Goal: Task Accomplishment & Management: Complete application form

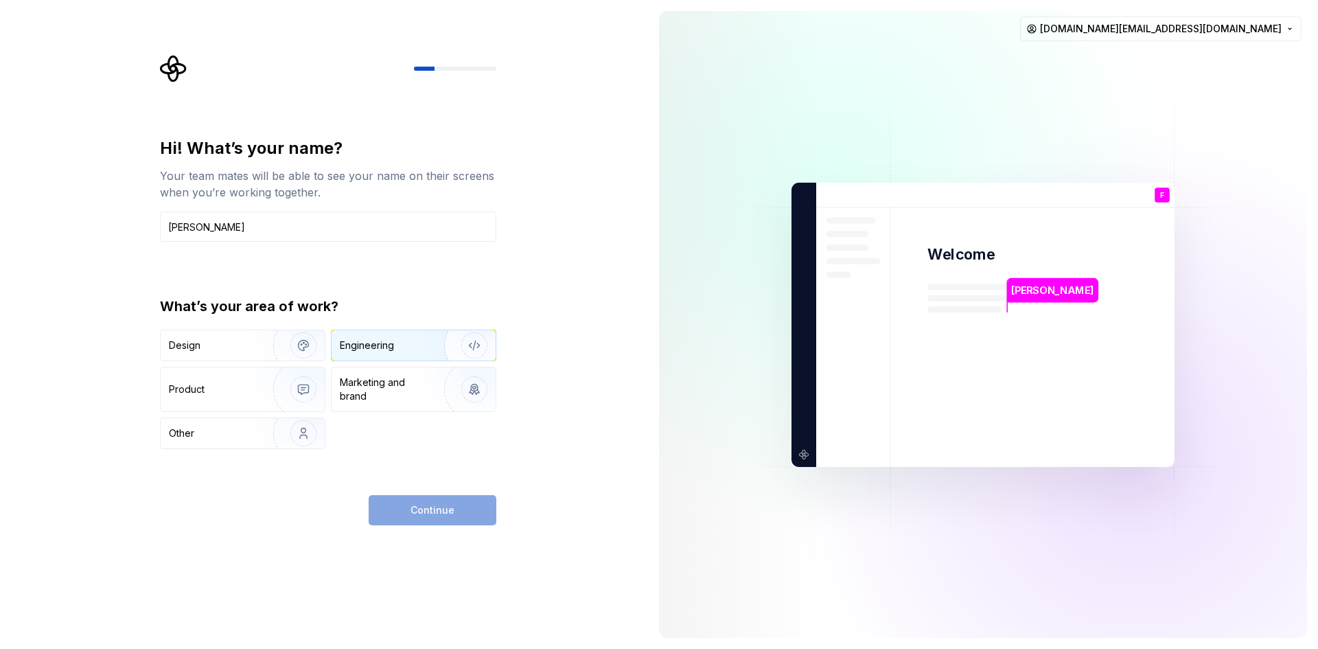
type input "Francisco Cardoso"
click at [428, 336] on img "button" at bounding box center [466, 345] width 88 height 92
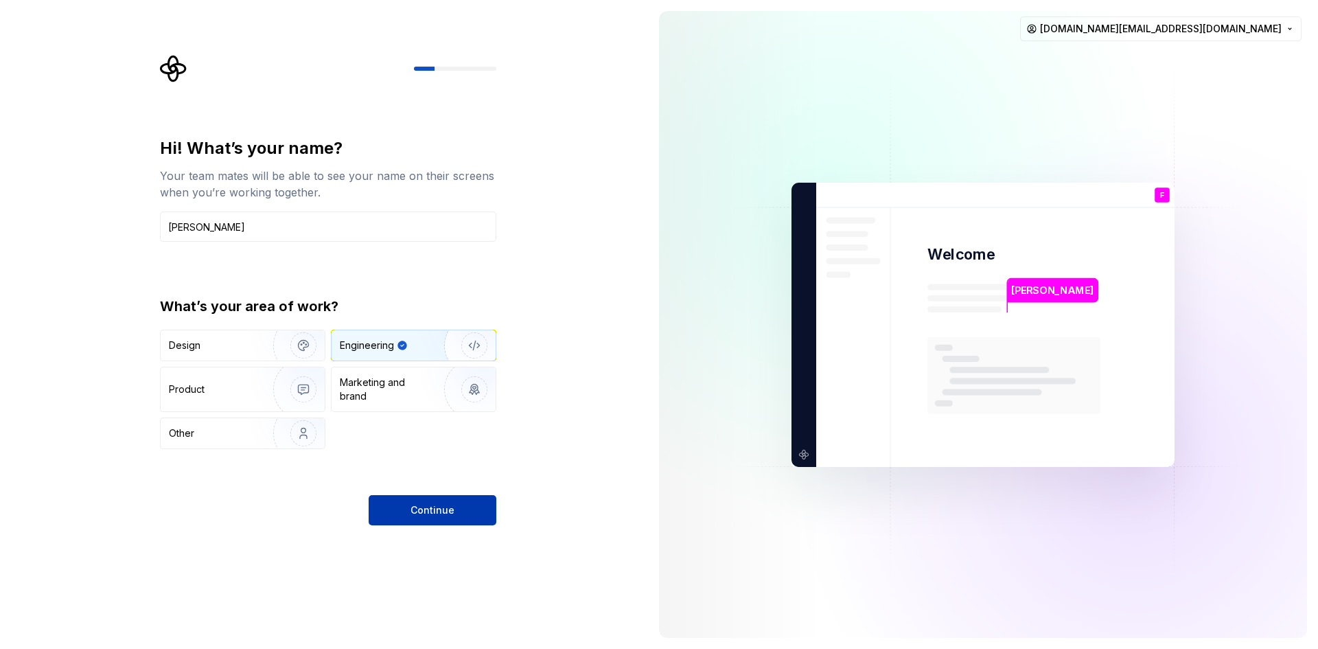
click at [450, 511] on span "Continue" at bounding box center [433, 510] width 44 height 14
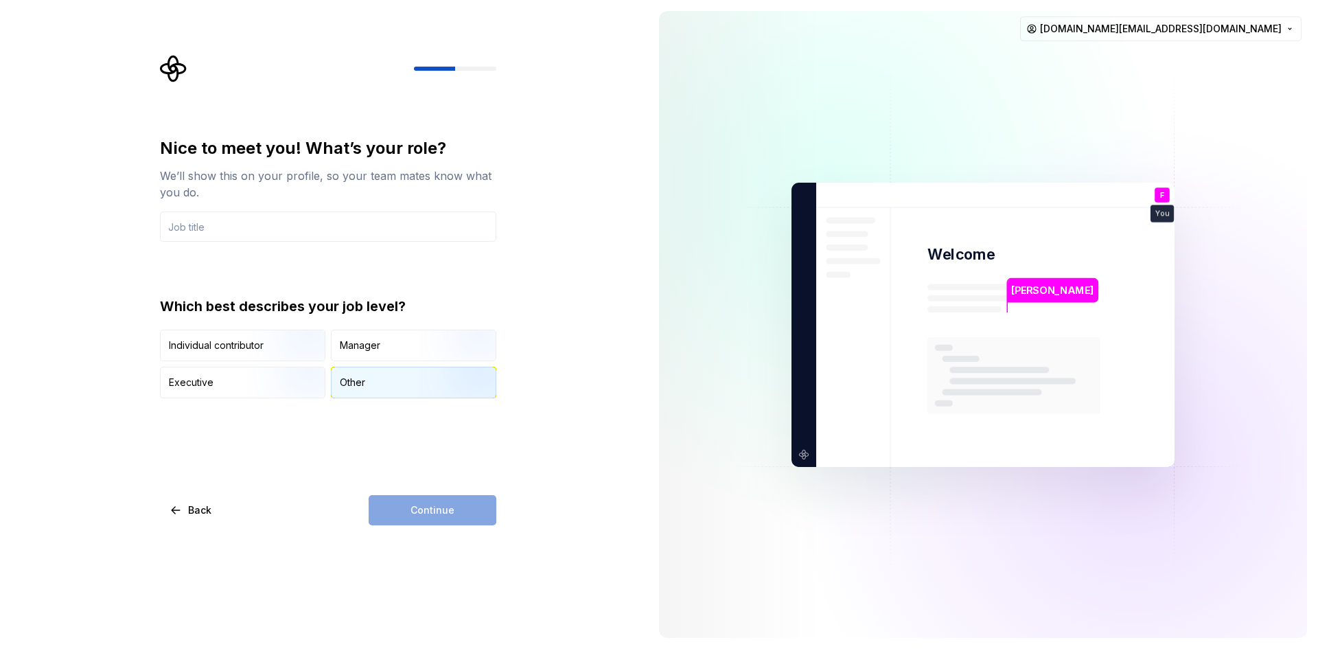
click at [365, 384] on div "Other" at bounding box center [352, 383] width 25 height 14
click at [413, 503] on div "Continue" at bounding box center [433, 510] width 128 height 30
click at [282, 228] on input "text" at bounding box center [328, 226] width 336 height 30
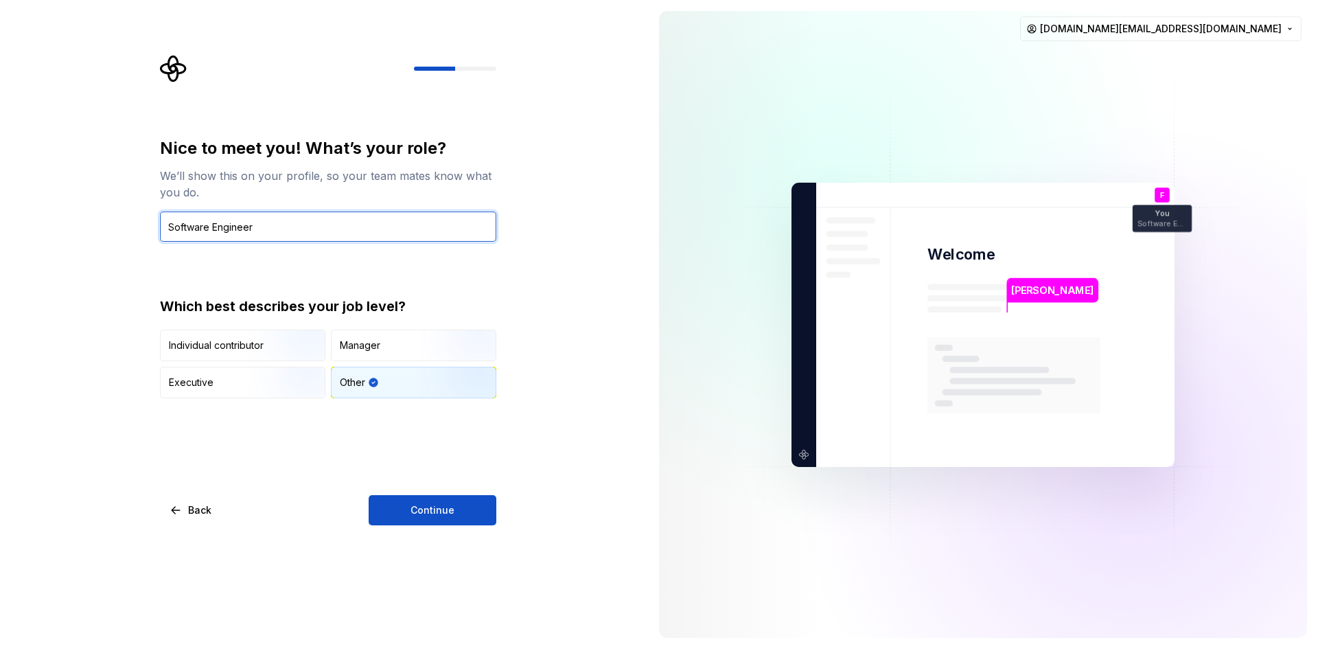
type input "Software Engineer"
drag, startPoint x: 515, startPoint y: 432, endPoint x: 506, endPoint y: 442, distance: 13.6
click at [515, 433] on div "Nice to meet you! What’s your role? We’ll show this on your profile, so your te…" at bounding box center [324, 324] width 648 height 649
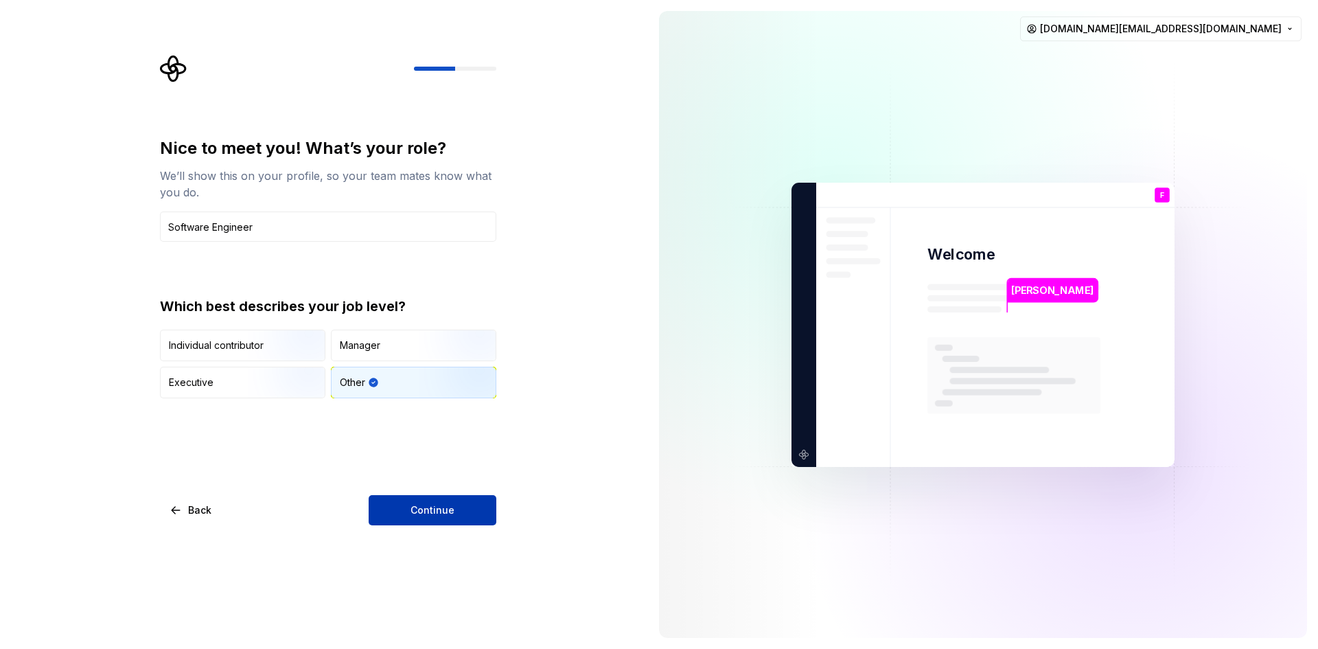
click at [439, 507] on span "Continue" at bounding box center [433, 510] width 44 height 14
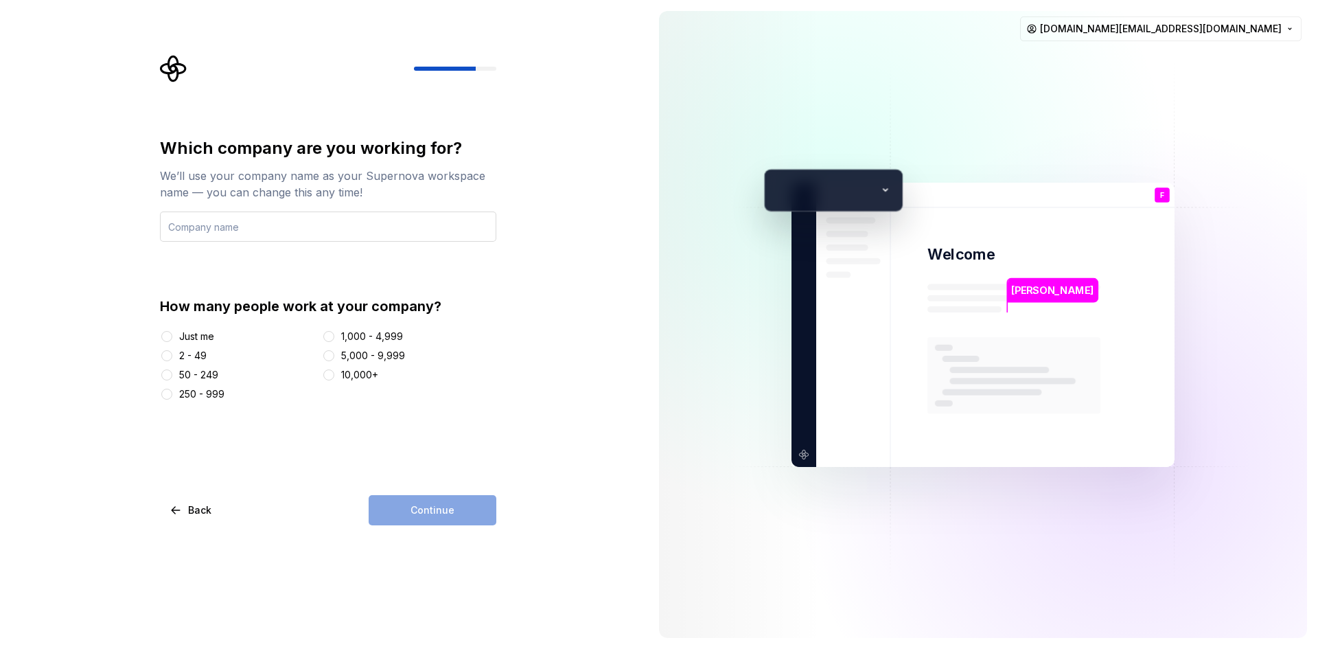
click at [386, 230] on input "text" at bounding box center [328, 226] width 336 height 30
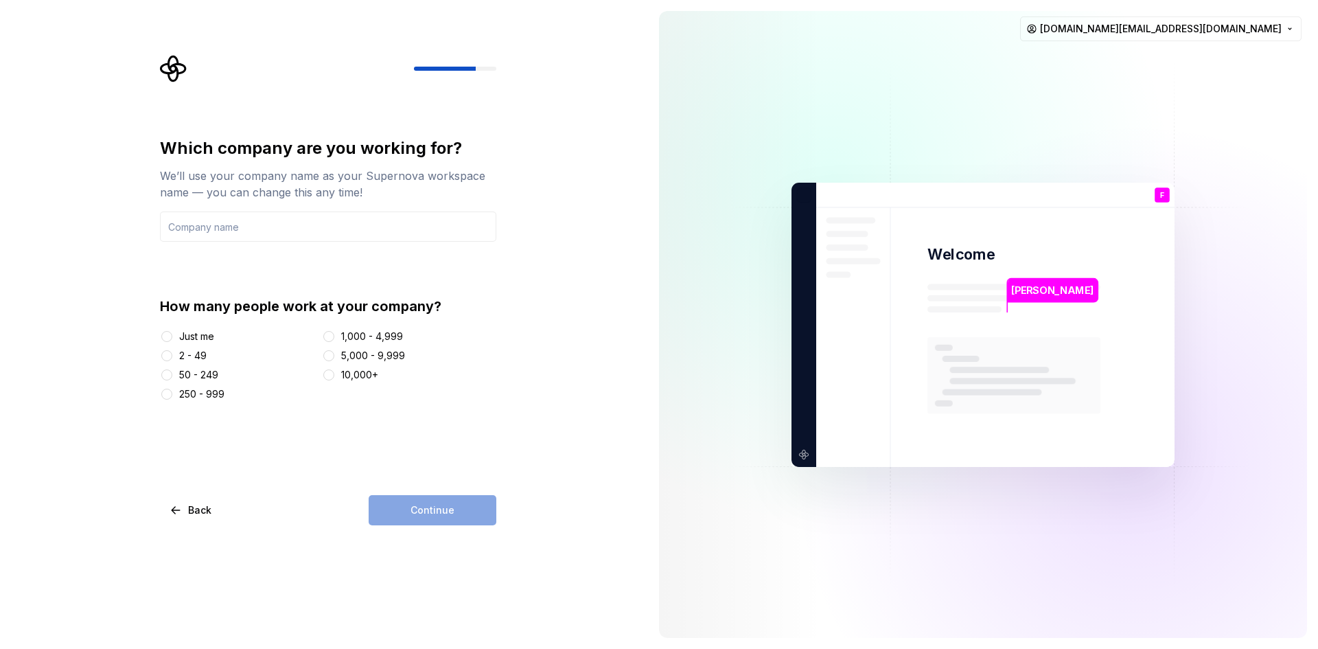
click at [193, 333] on div "Just me" at bounding box center [196, 337] width 35 height 14
click at [172, 333] on button "Just me" at bounding box center [166, 336] width 11 height 11
click at [193, 333] on div "Just me" at bounding box center [196, 337] width 35 height 14
click at [172, 333] on button "Just me" at bounding box center [166, 336] width 11 height 11
click at [254, 239] on input "text" at bounding box center [328, 226] width 336 height 30
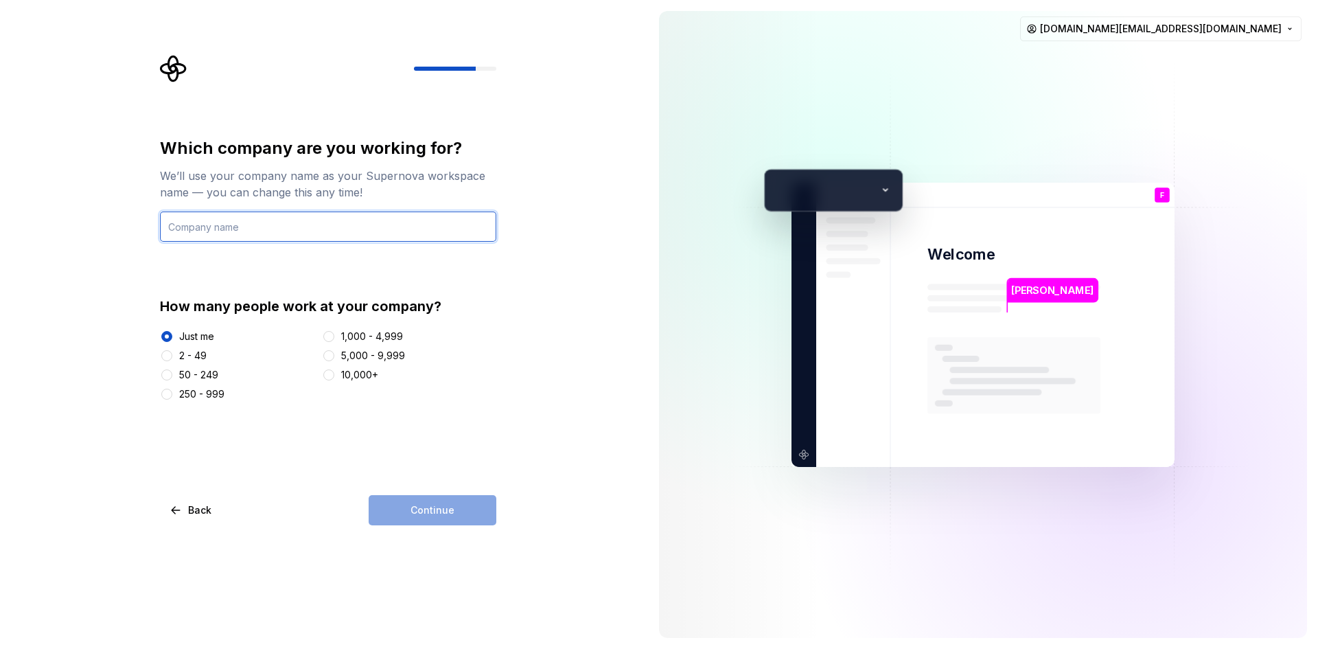
type input "<"
type input "Performerslink"
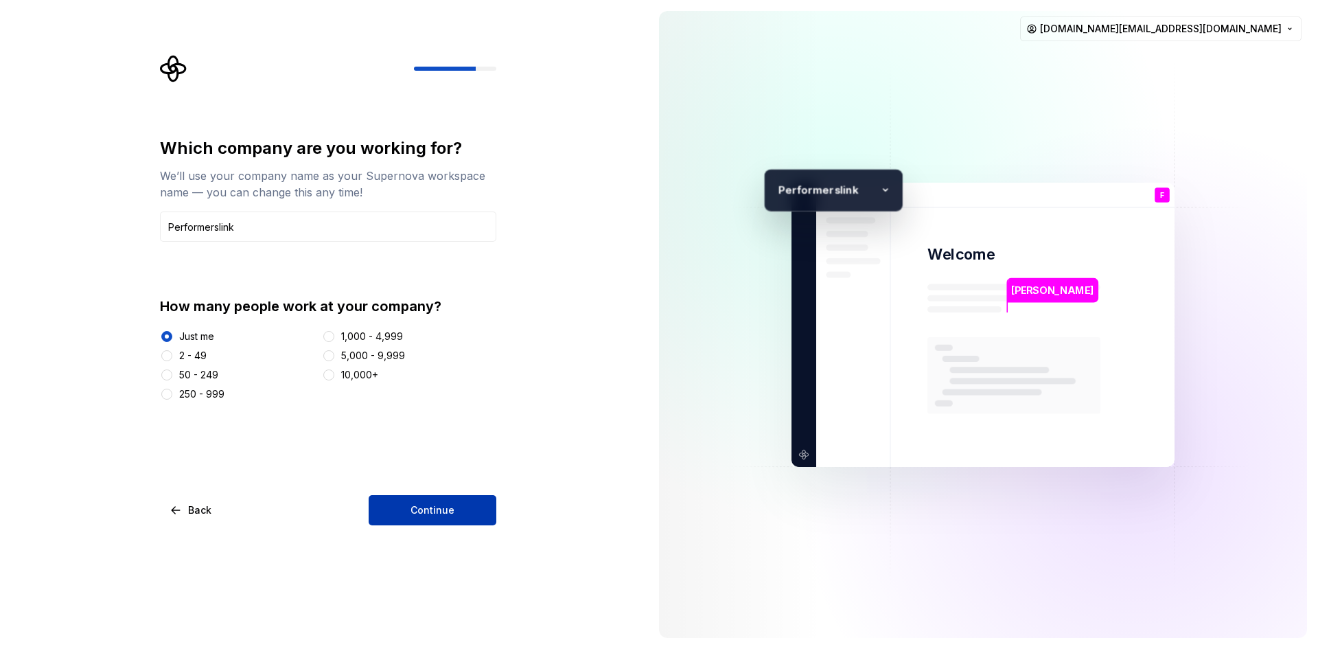
click at [430, 520] on button "Continue" at bounding box center [433, 510] width 128 height 30
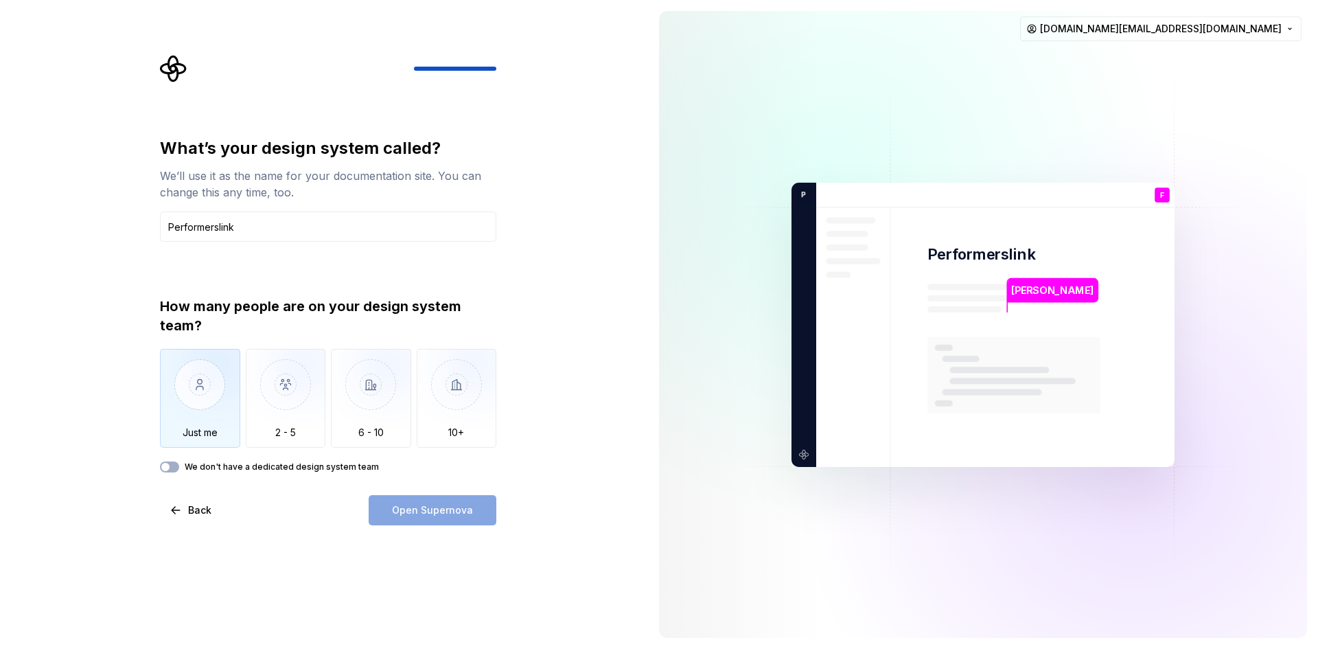
type input "Performerslink"
click at [228, 396] on img "button" at bounding box center [200, 395] width 80 height 92
click at [444, 511] on span "Open Supernova" at bounding box center [432, 510] width 81 height 14
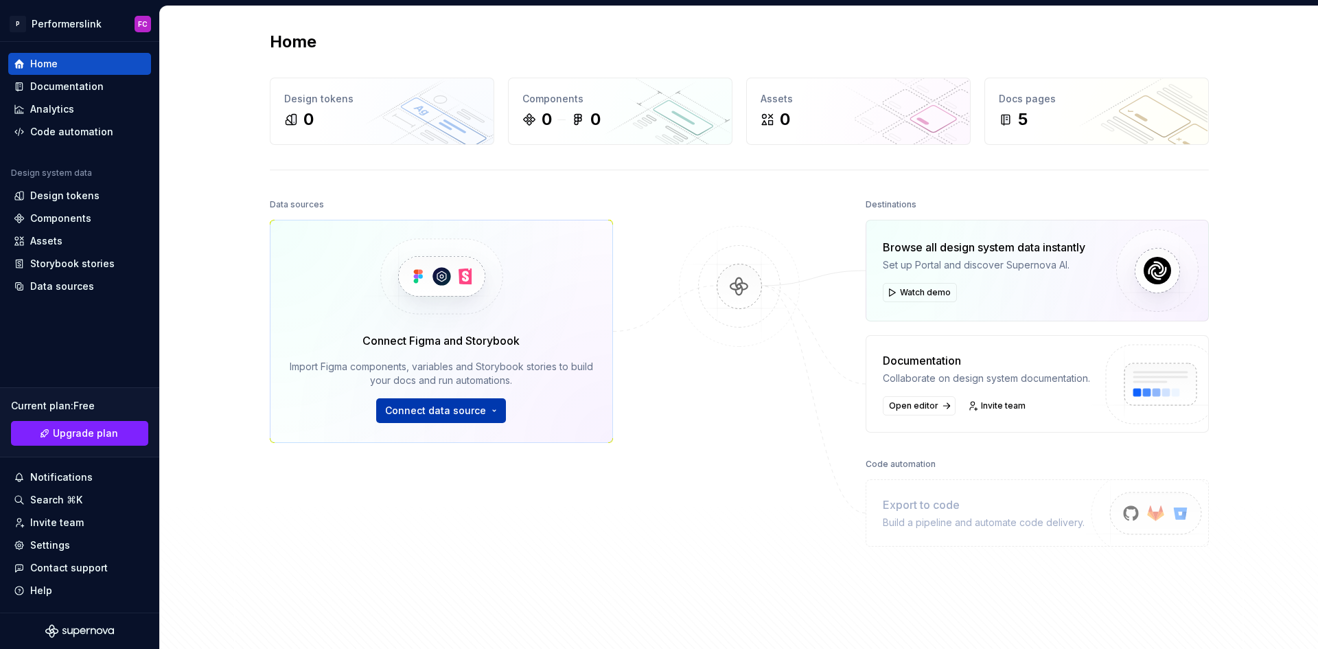
click at [484, 411] on button "Connect data source" at bounding box center [441, 410] width 130 height 25
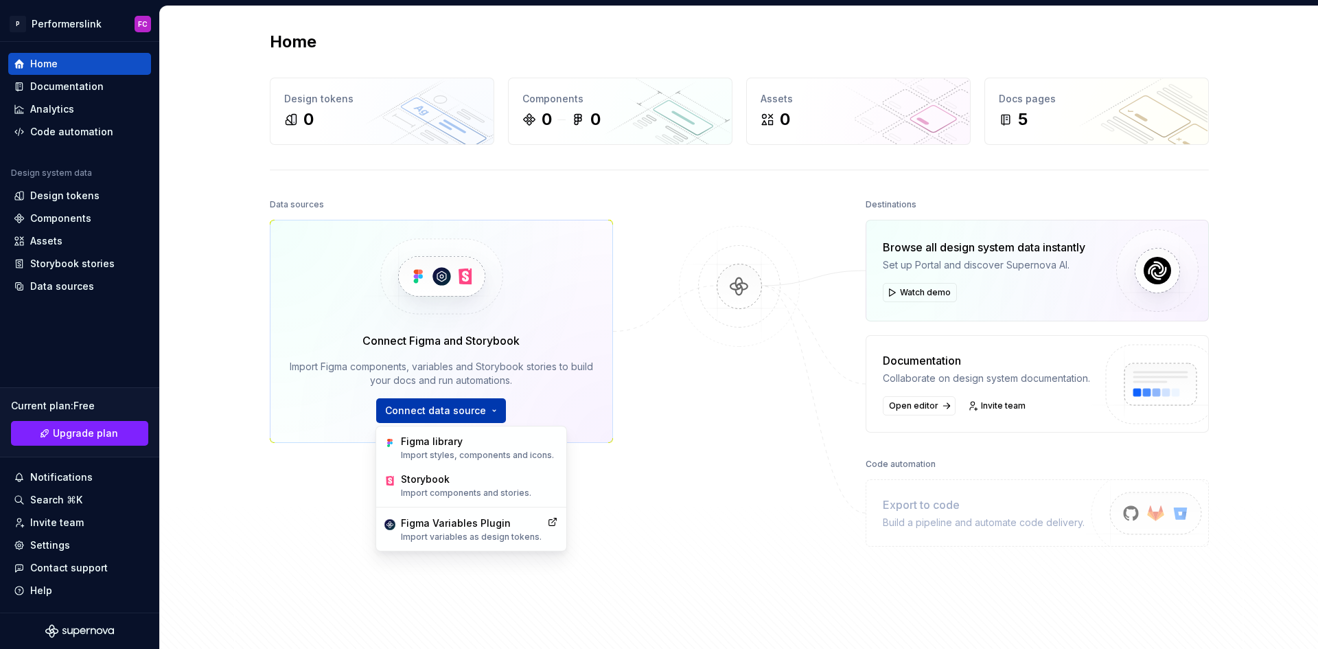
click at [484, 410] on button "Connect data source" at bounding box center [441, 410] width 130 height 25
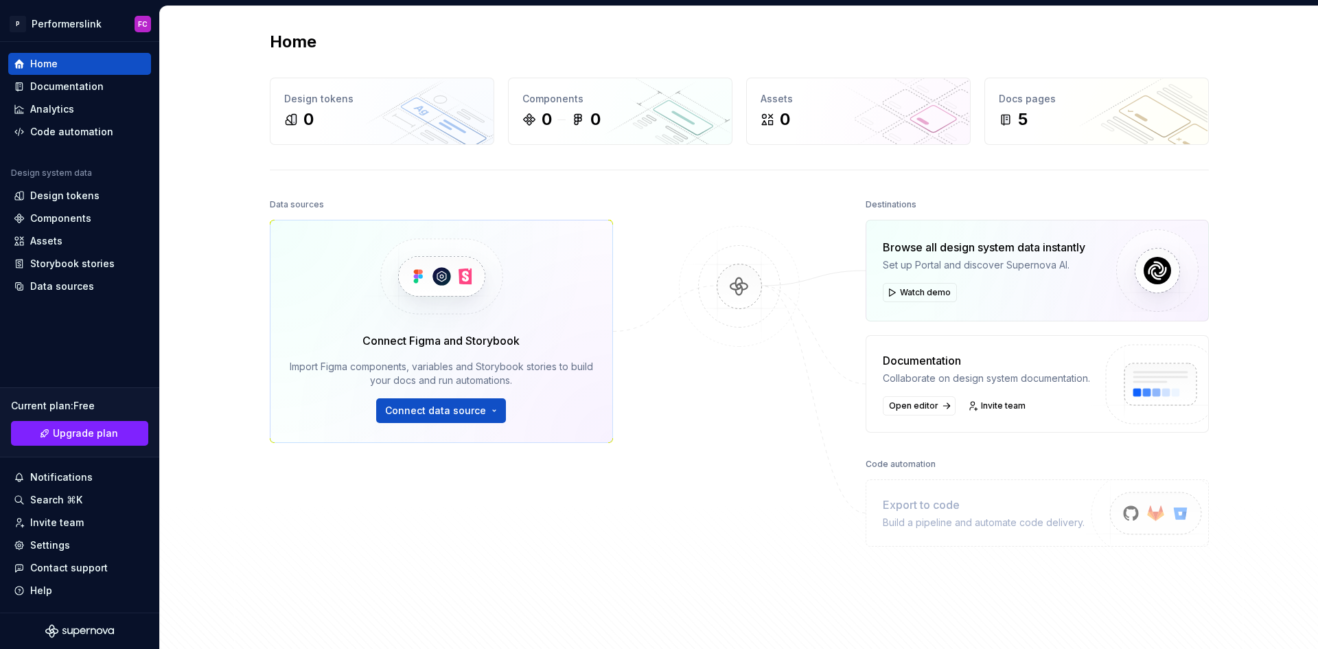
click at [704, 407] on div at bounding box center [739, 389] width 137 height 389
click at [353, 122] on div "0" at bounding box center [382, 119] width 196 height 22
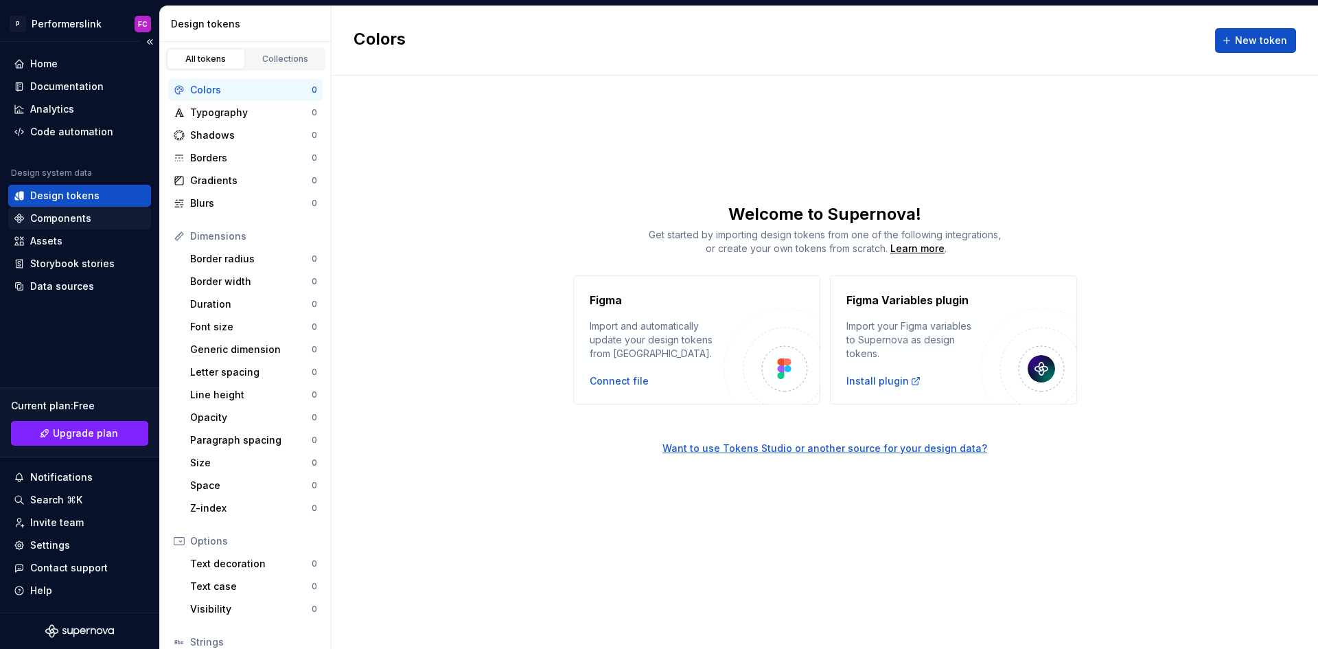
click at [76, 212] on div "Components" at bounding box center [60, 218] width 61 height 14
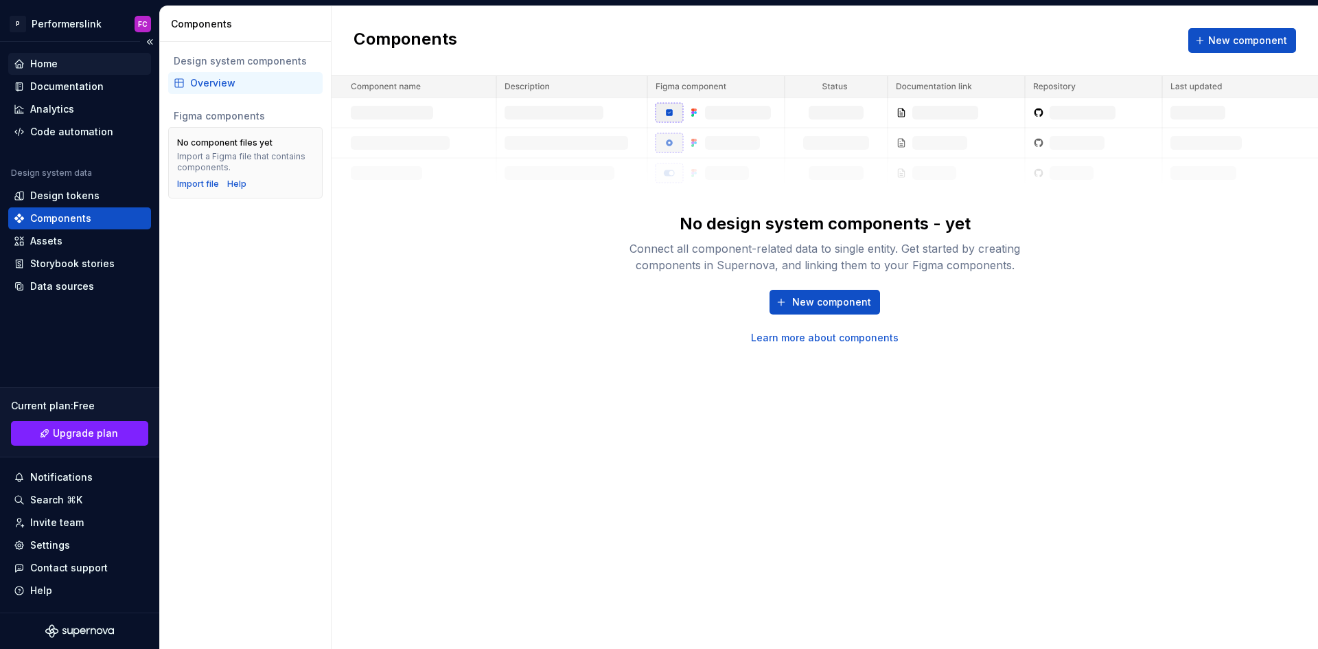
click at [74, 69] on div "Home" at bounding box center [80, 64] width 132 height 14
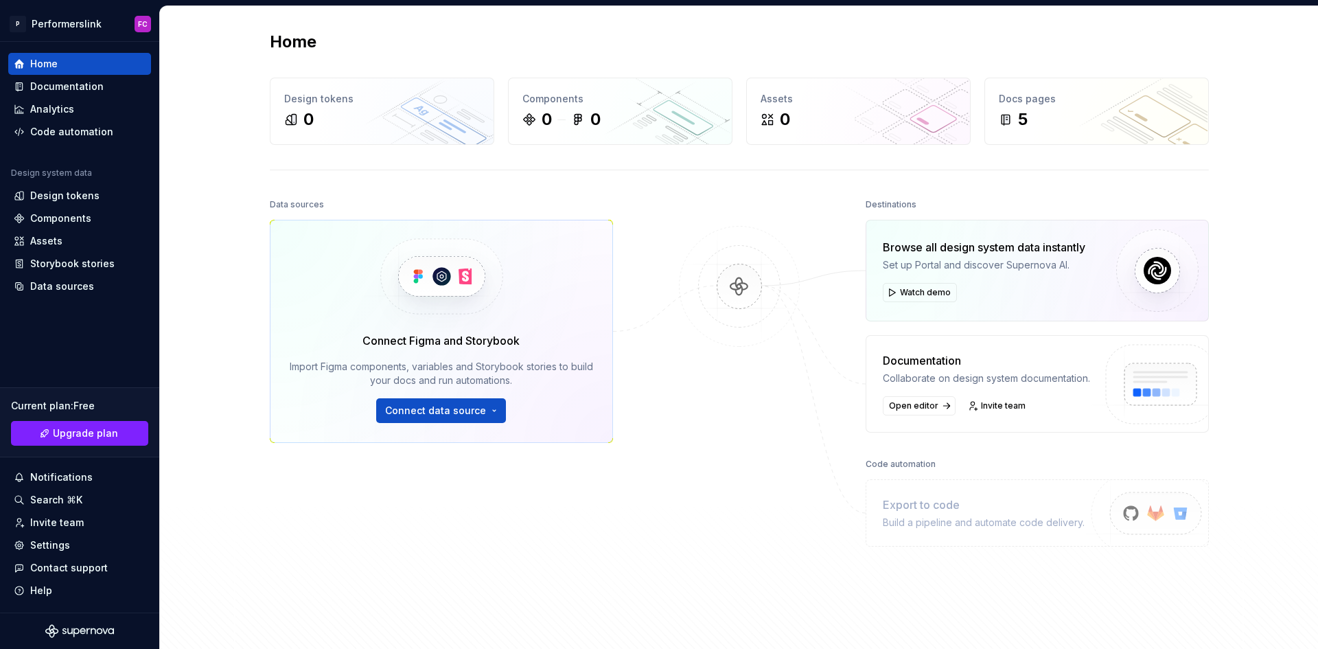
drag, startPoint x: 723, startPoint y: 393, endPoint x: 684, endPoint y: 412, distance: 42.7
click at [684, 412] on div at bounding box center [739, 389] width 137 height 389
drag, startPoint x: 641, startPoint y: 437, endPoint x: 638, endPoint y: 481, distance: 44.7
click at [638, 481] on div "Data sources Connect Figma and Storybook Import Figma components, variables and…" at bounding box center [739, 417] width 939 height 444
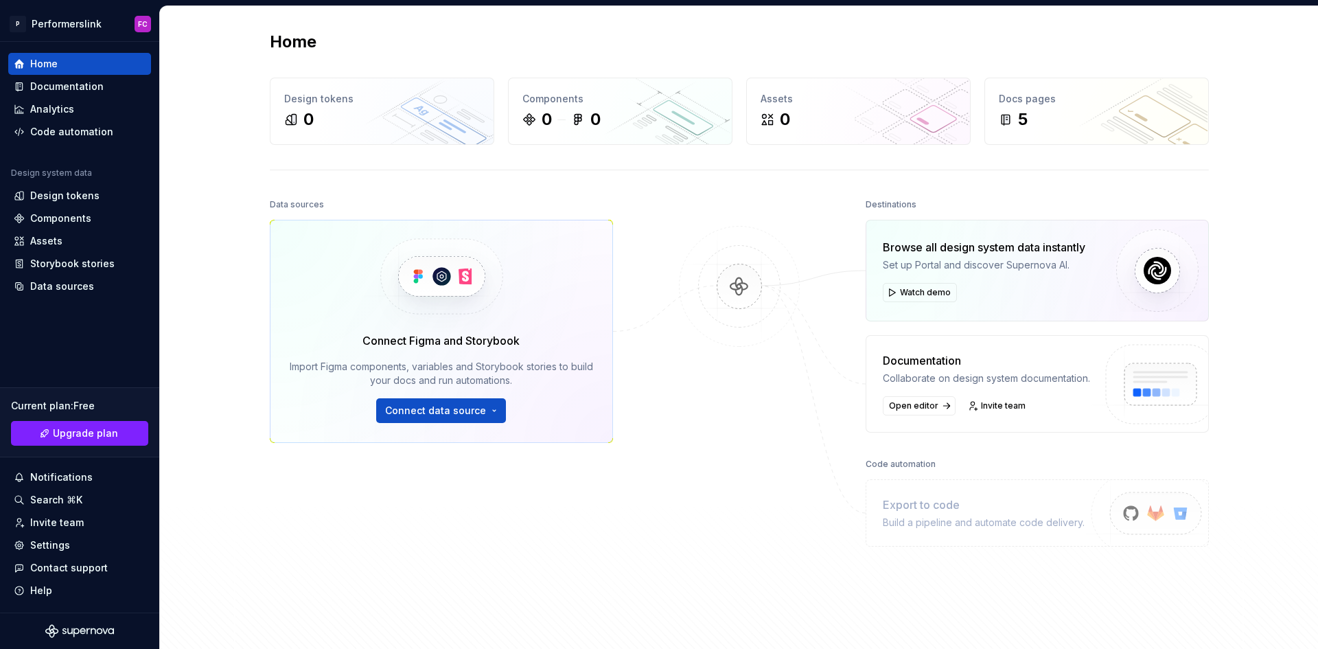
click at [630, 492] on div "Data sources Connect Figma and Storybook Import Figma components, variables and…" at bounding box center [739, 417] width 939 height 444
drag, startPoint x: 612, startPoint y: 492, endPoint x: 559, endPoint y: 513, distance: 57.6
click at [559, 513] on div "Data sources Connect Figma and Storybook Import Figma components, variables and…" at bounding box center [441, 389] width 343 height 389
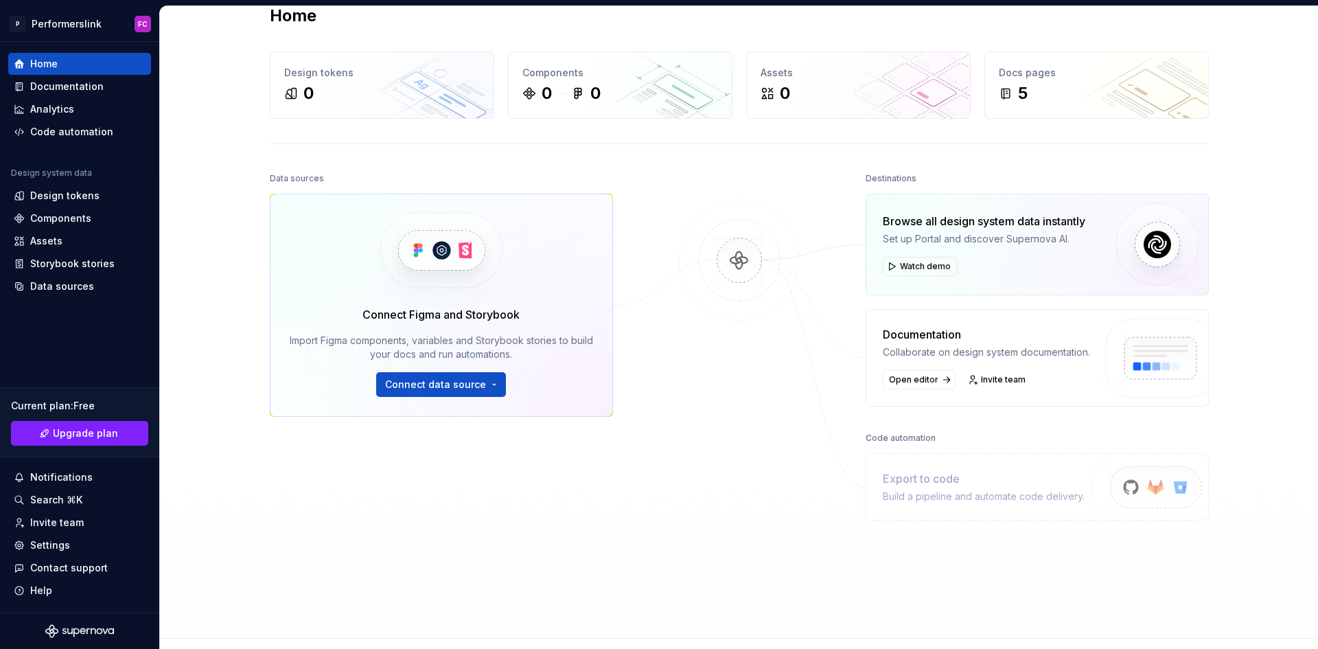
scroll to position [133, 0]
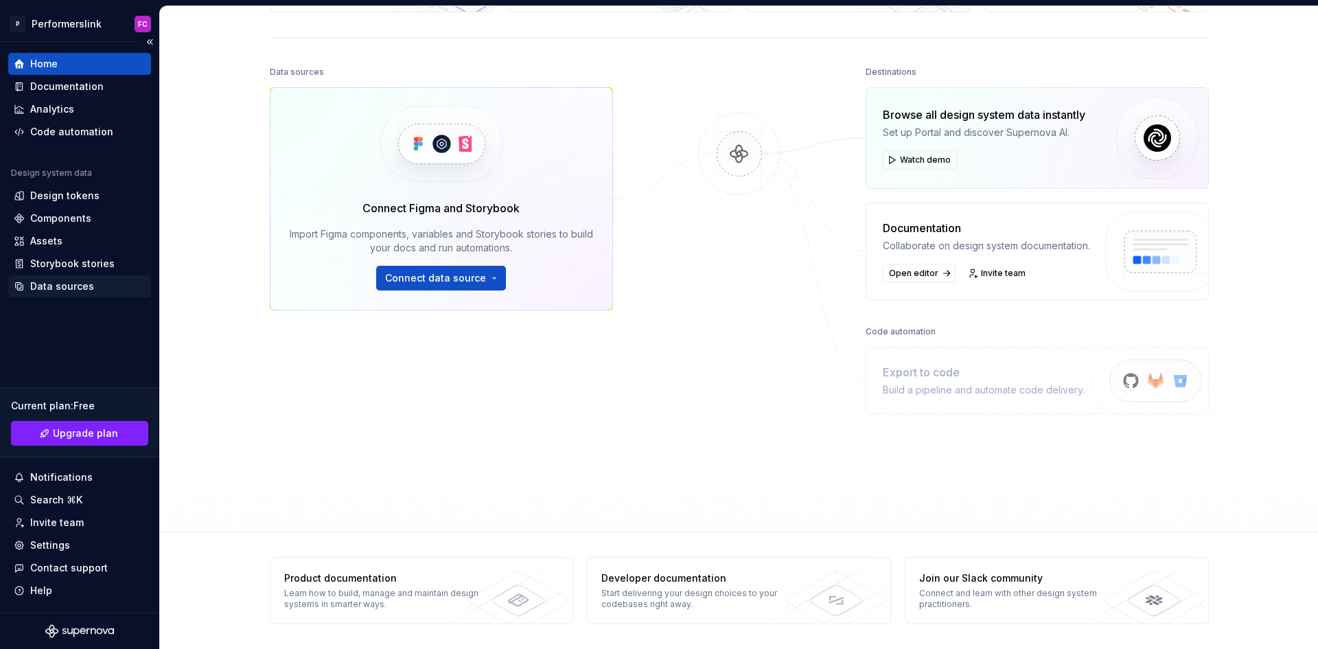
click at [85, 278] on div "Data sources" at bounding box center [79, 286] width 143 height 22
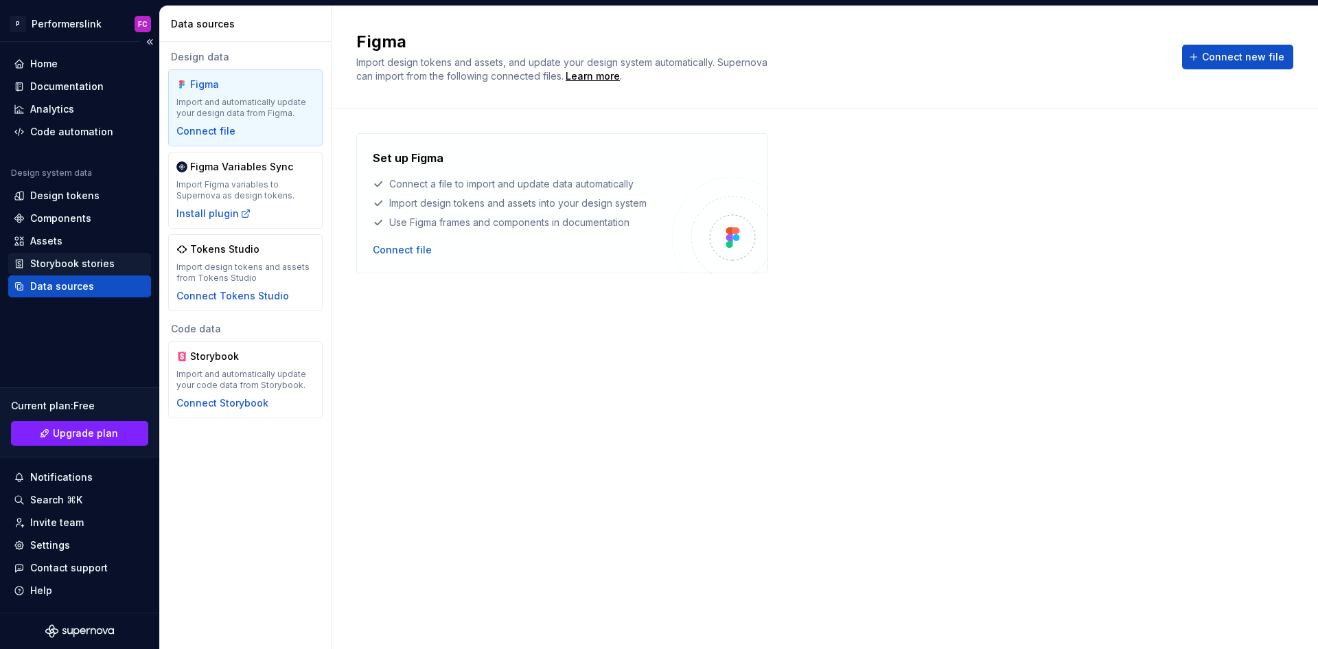
click at [66, 266] on div "Storybook stories" at bounding box center [72, 264] width 84 height 14
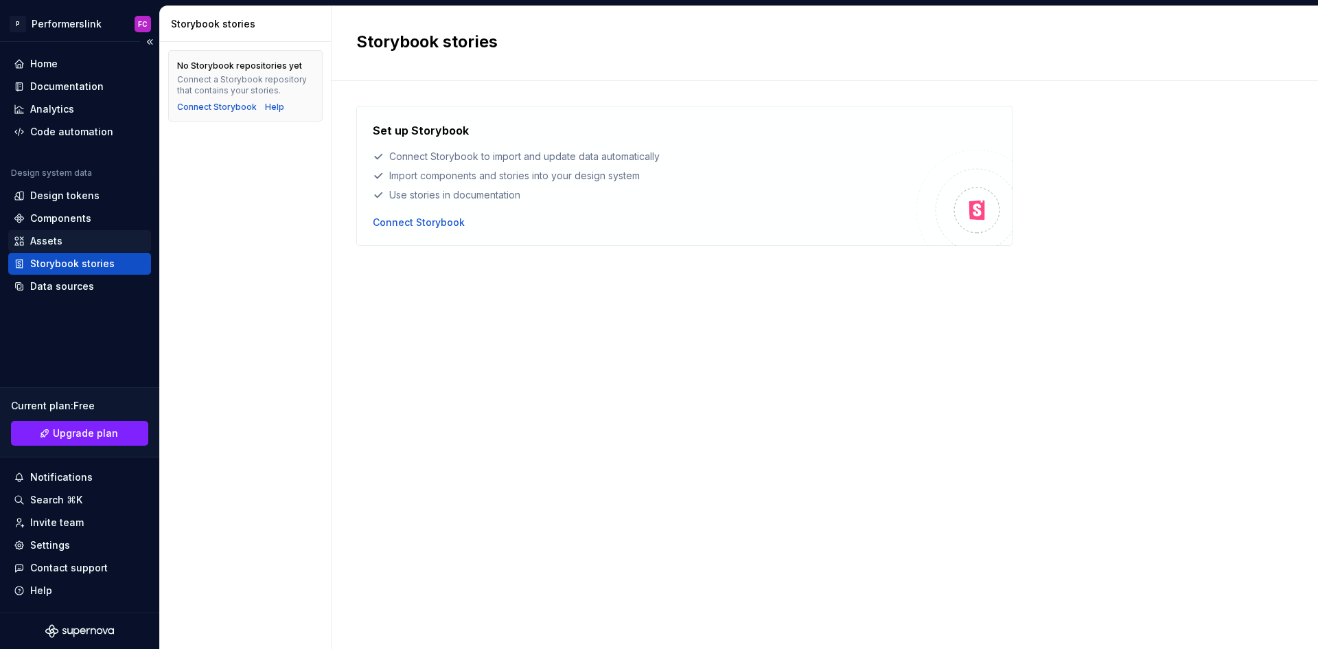
click at [69, 244] on div "Assets" at bounding box center [80, 241] width 132 height 14
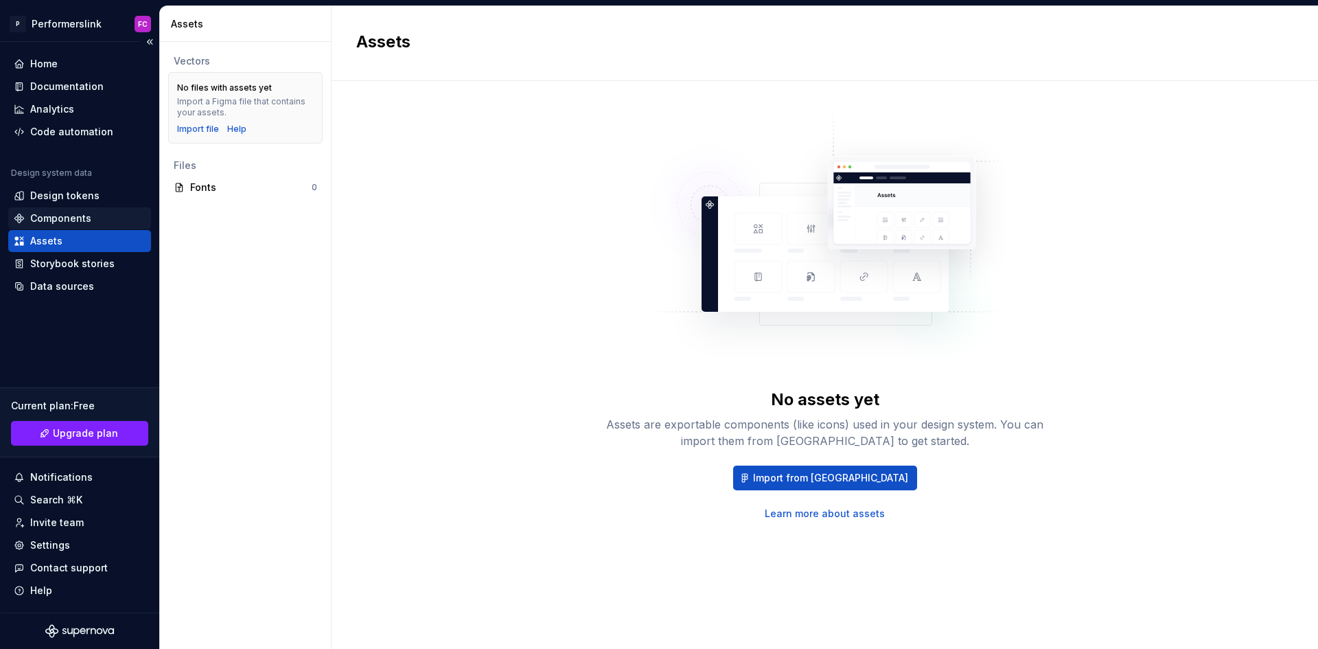
click at [75, 220] on div "Components" at bounding box center [60, 218] width 61 height 14
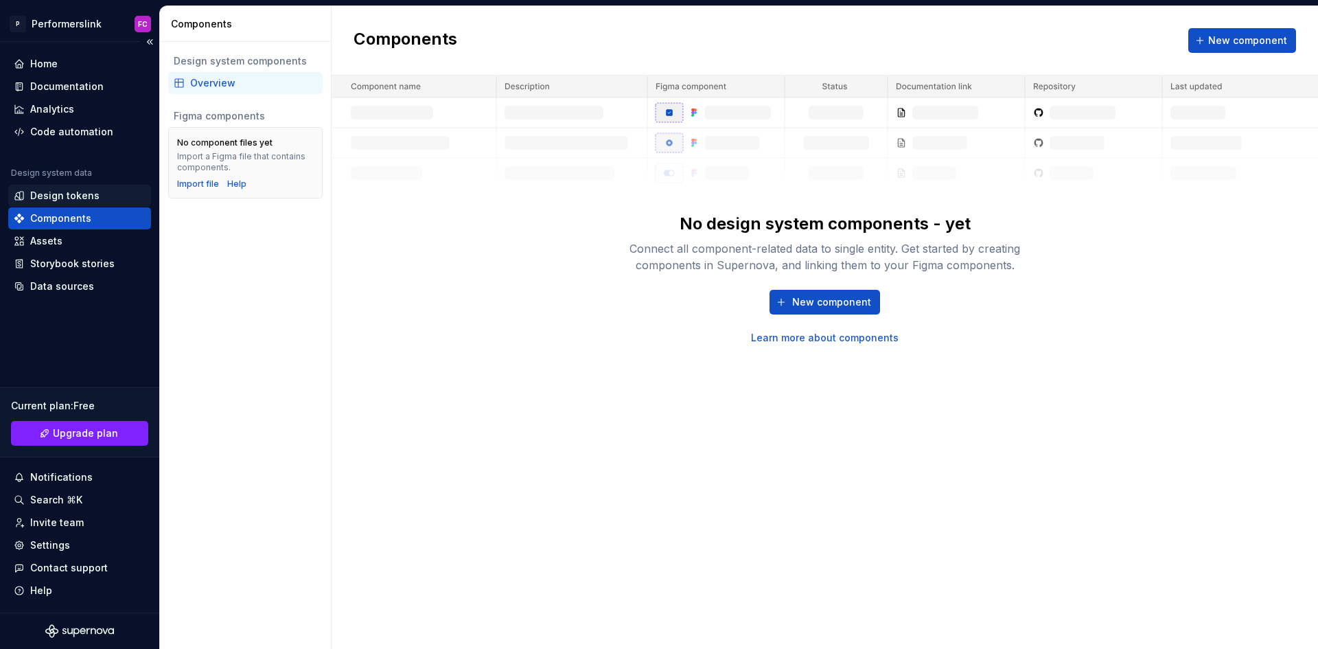
click at [68, 192] on div "Design tokens" at bounding box center [64, 196] width 69 height 14
